Goal: Information Seeking & Learning: Understand process/instructions

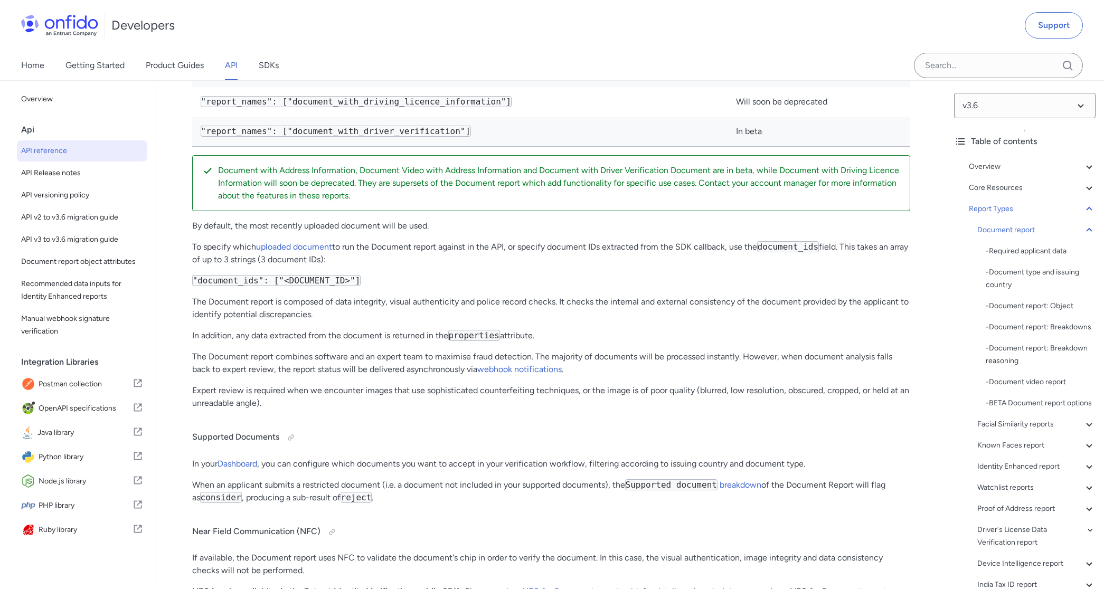
scroll to position [37480, 0]
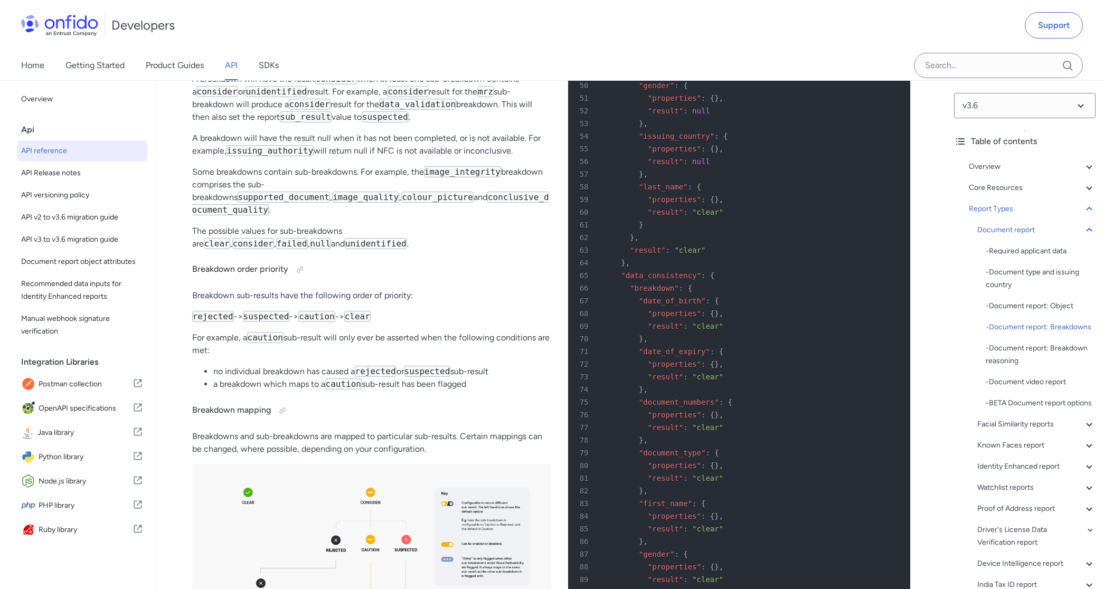
scroll to position [38674, 0]
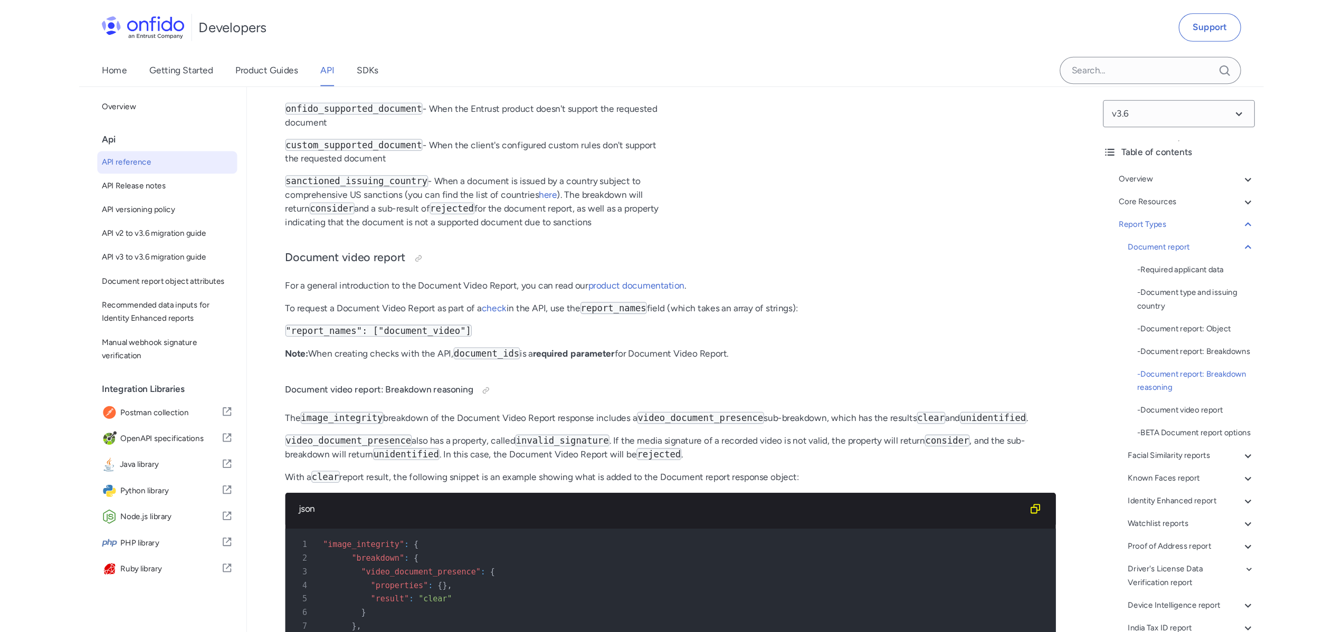
scroll to position [44137, 0]
